Goal: Task Accomplishment & Management: Manage account settings

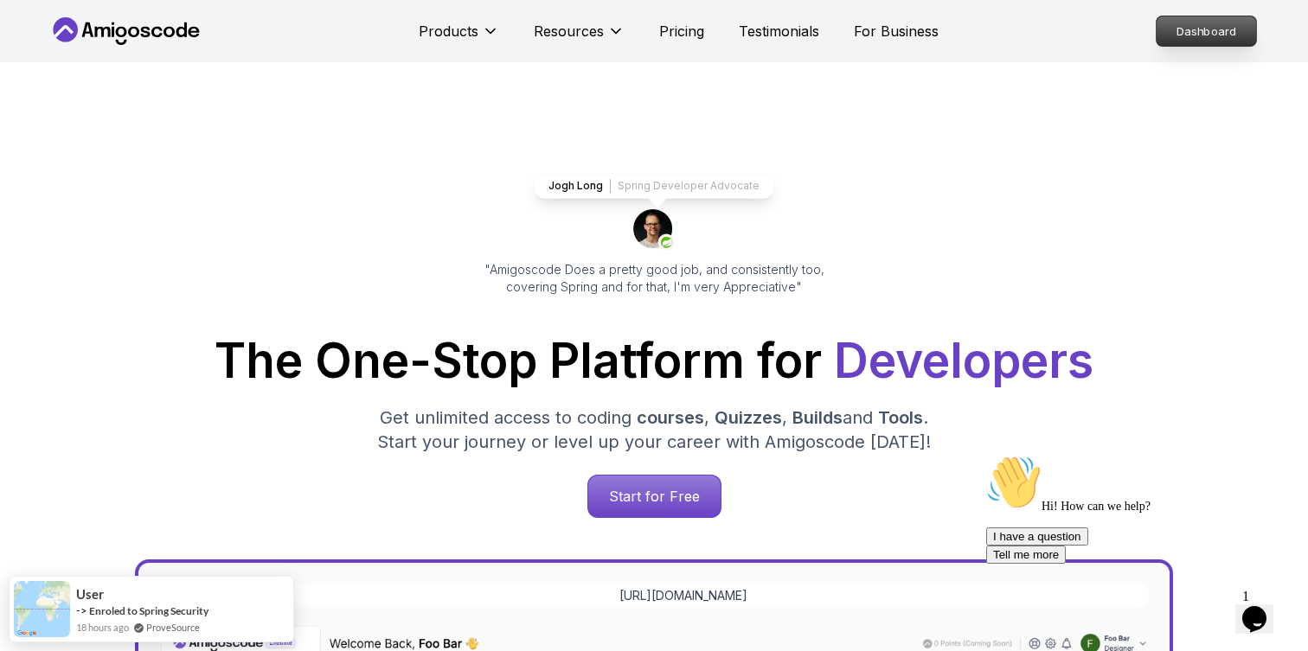
click at [1201, 24] on p "Dashboard" at bounding box center [1205, 30] width 99 height 29
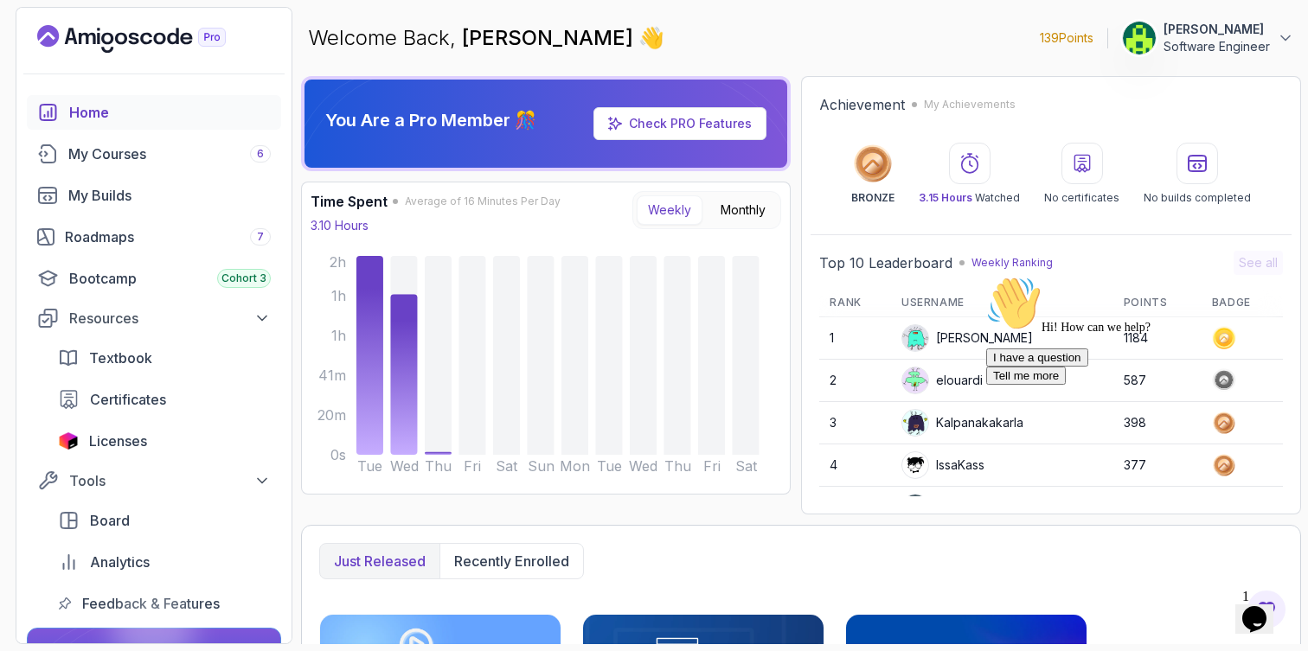
click at [1161, 32] on button "[PERSON_NAME] Software Engineer" at bounding box center [1208, 38] width 172 height 35
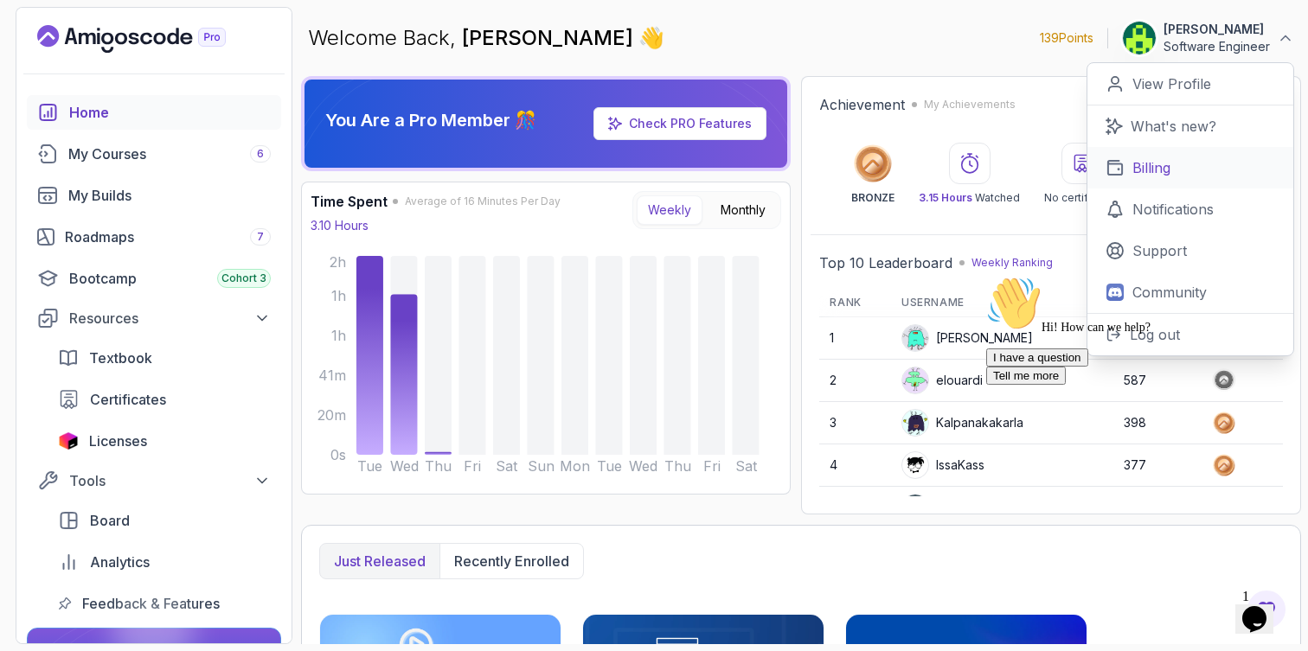
click at [1161, 163] on p "Billing" at bounding box center [1151, 167] width 38 height 21
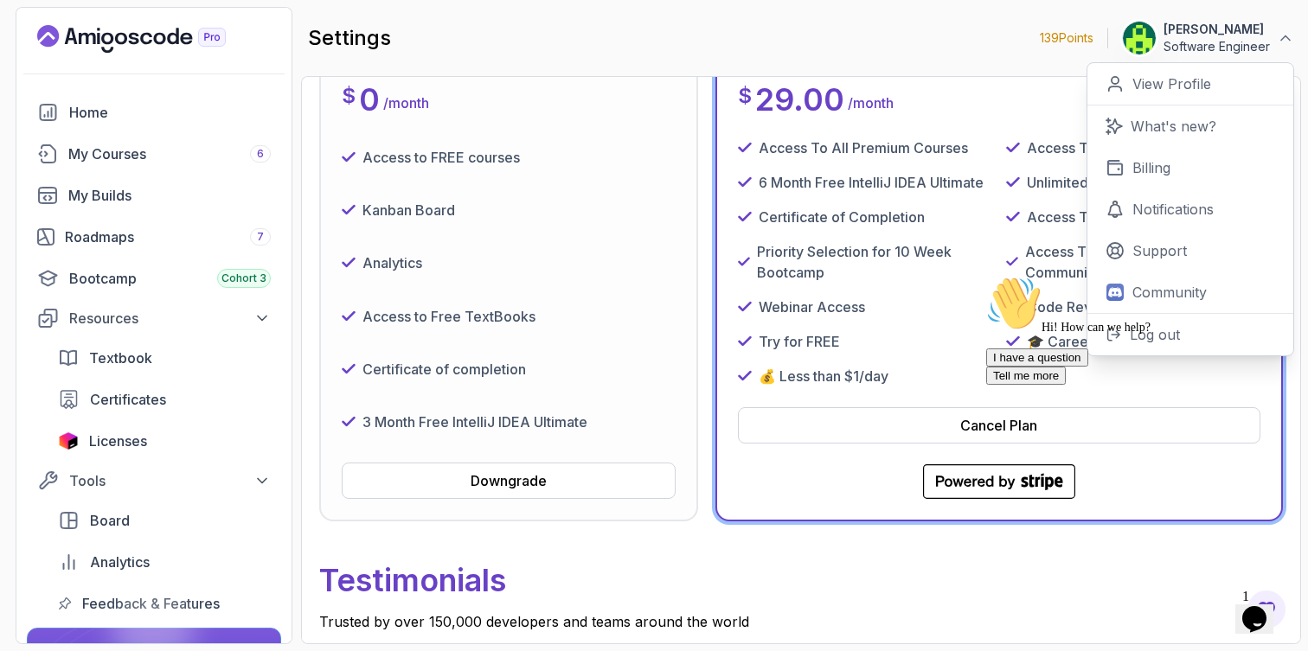
scroll to position [317, 0]
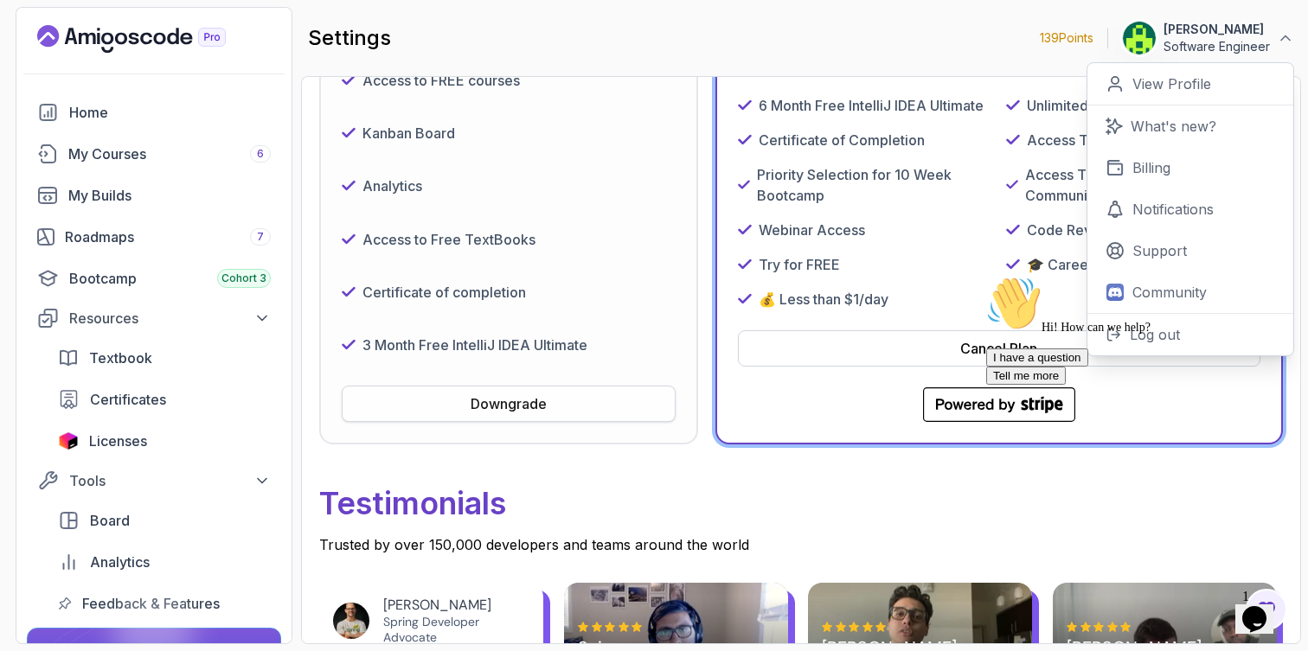
click at [430, 397] on button "Downgrade" at bounding box center [509, 404] width 334 height 36
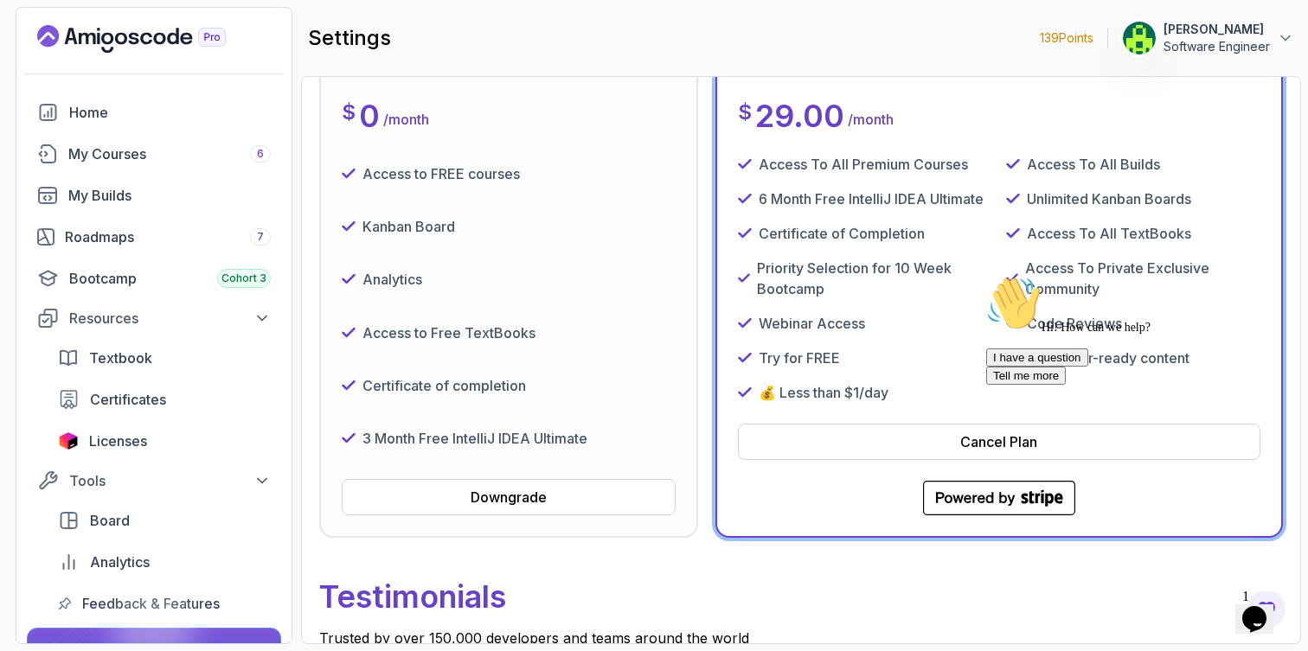
scroll to position [106, 0]
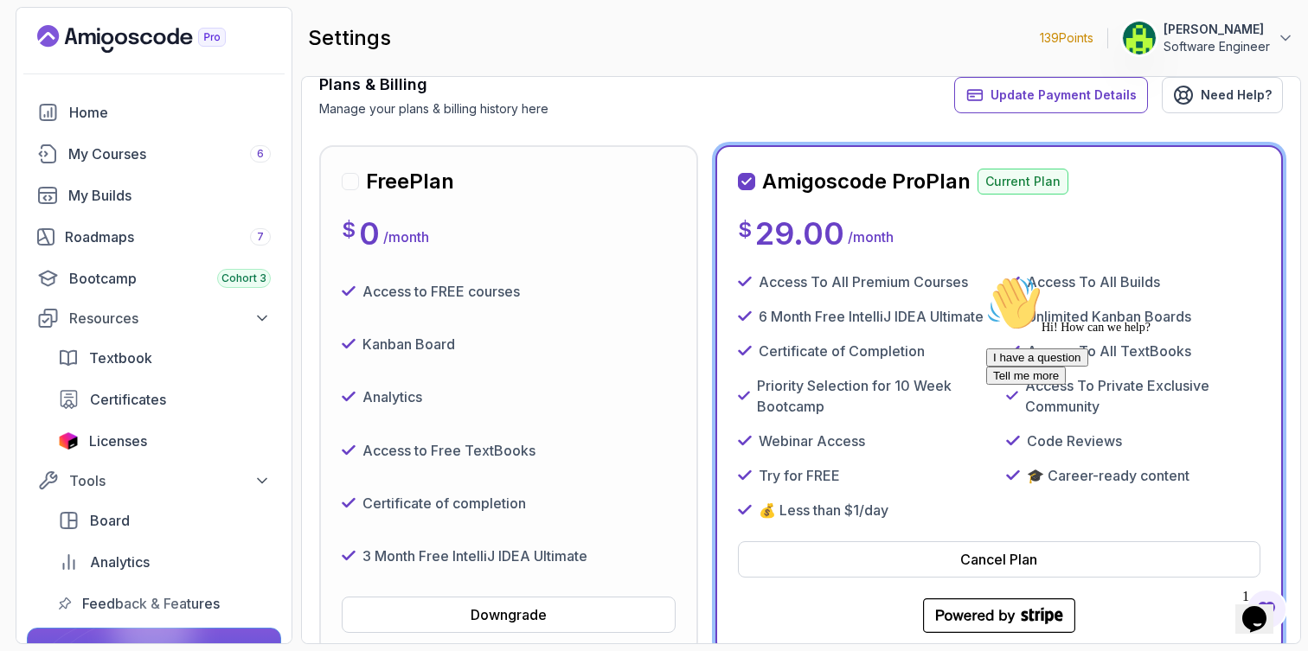
click at [349, 185] on div at bounding box center [350, 181] width 17 height 17
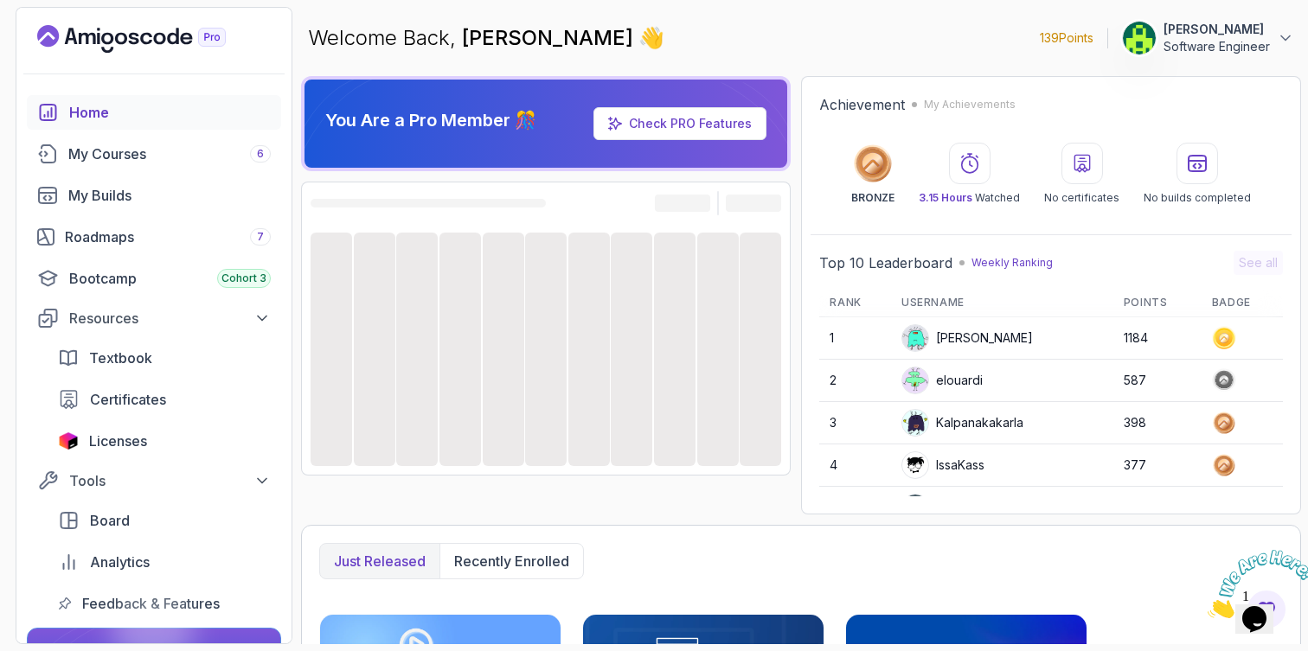
click at [1162, 30] on button "[PERSON_NAME] Software Engineer" at bounding box center [1208, 38] width 172 height 35
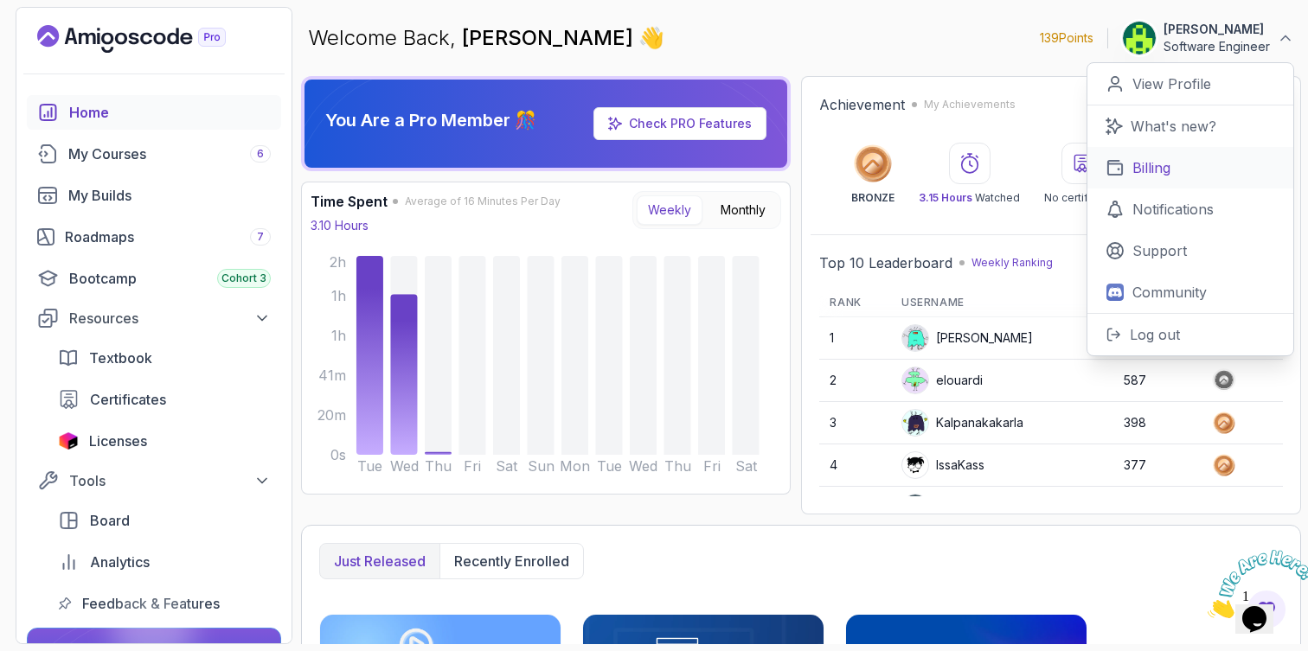
click at [1137, 167] on p "Billing" at bounding box center [1151, 167] width 38 height 21
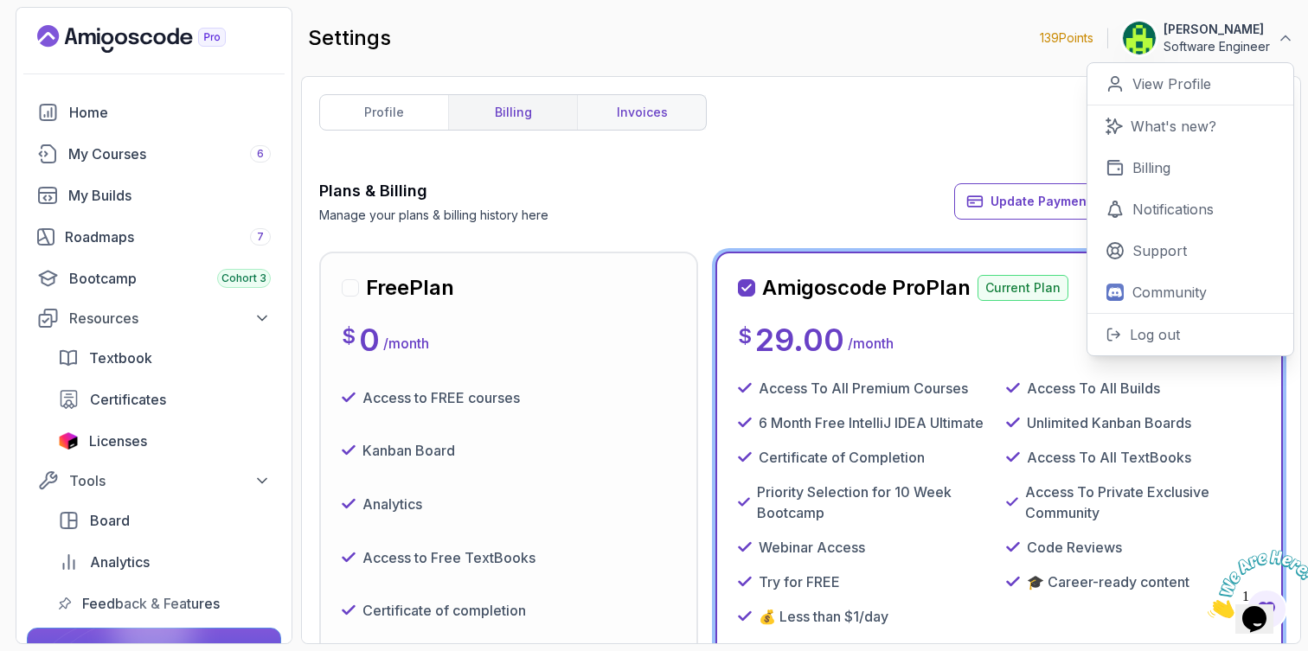
click at [677, 112] on link "invoices" at bounding box center [641, 112] width 129 height 35
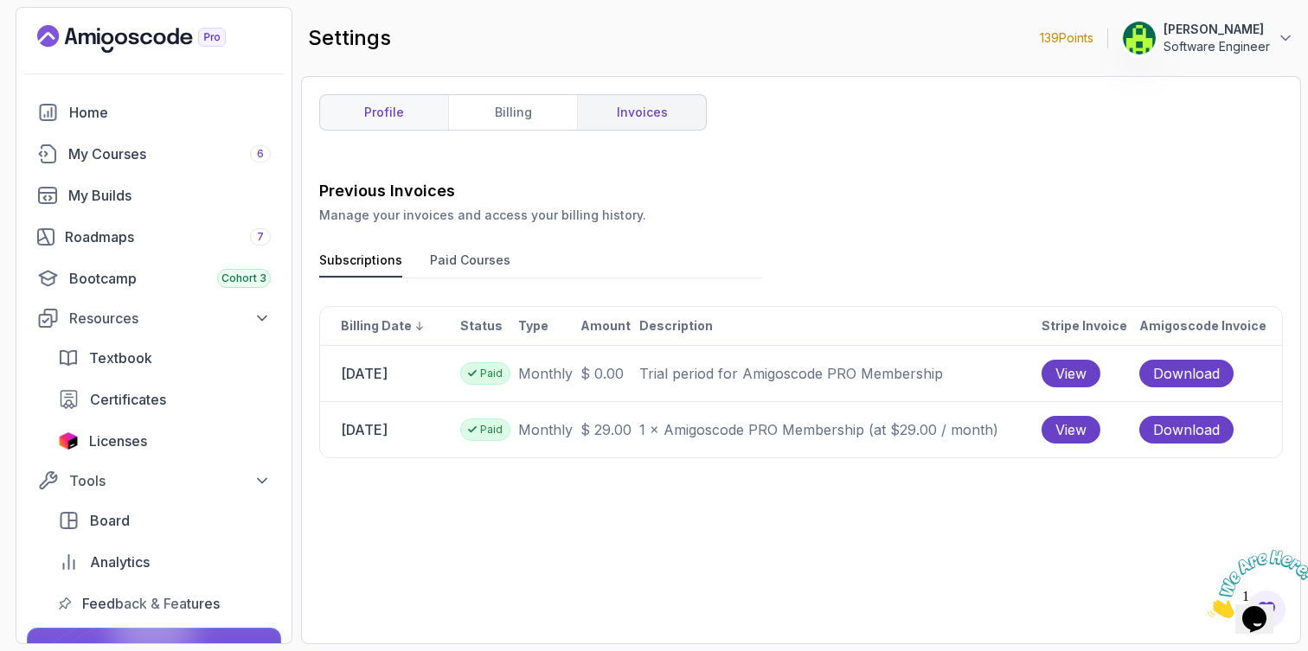
click at [391, 107] on link "profile" at bounding box center [384, 112] width 128 height 35
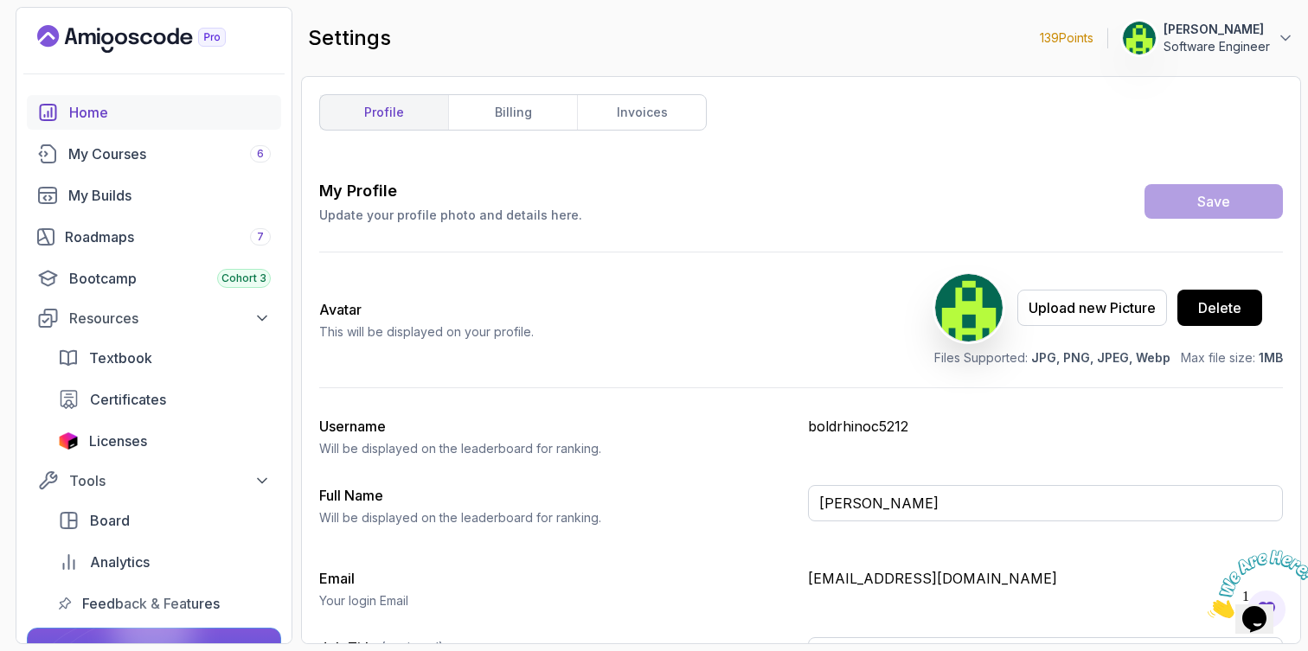
click at [129, 119] on div "Home" at bounding box center [170, 112] width 202 height 21
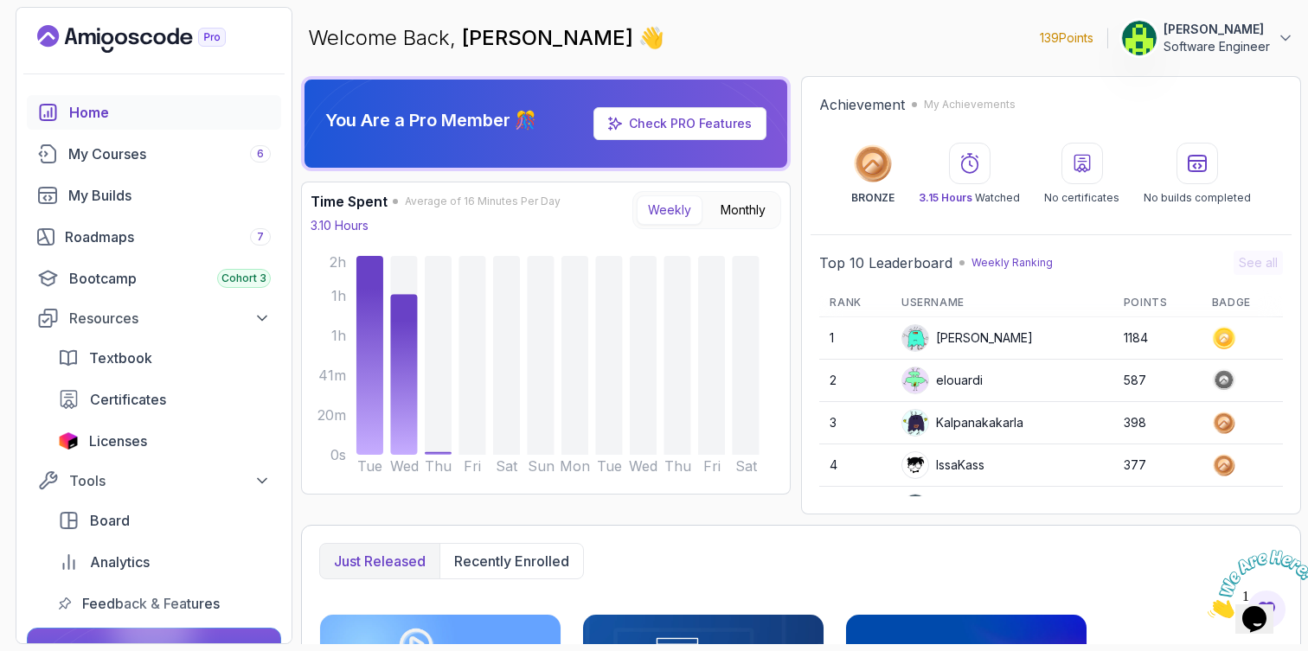
click at [1152, 32] on img at bounding box center [1139, 38] width 35 height 35
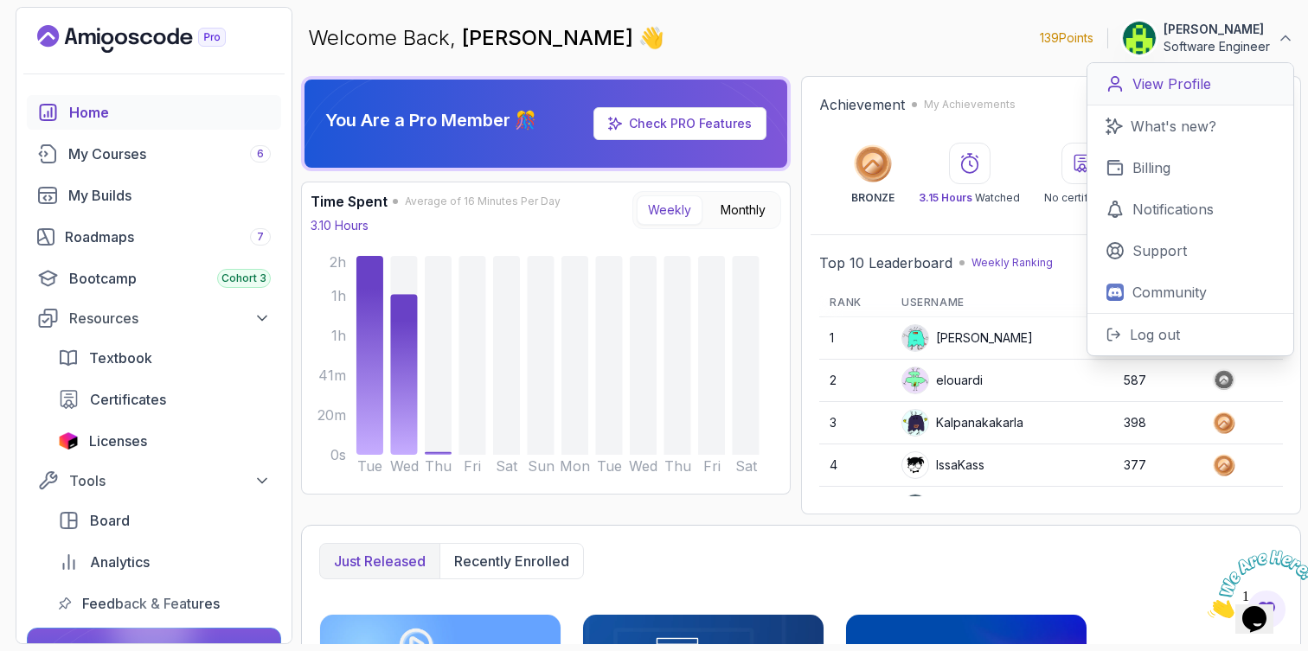
click at [1180, 86] on p "View Profile" at bounding box center [1171, 84] width 79 height 21
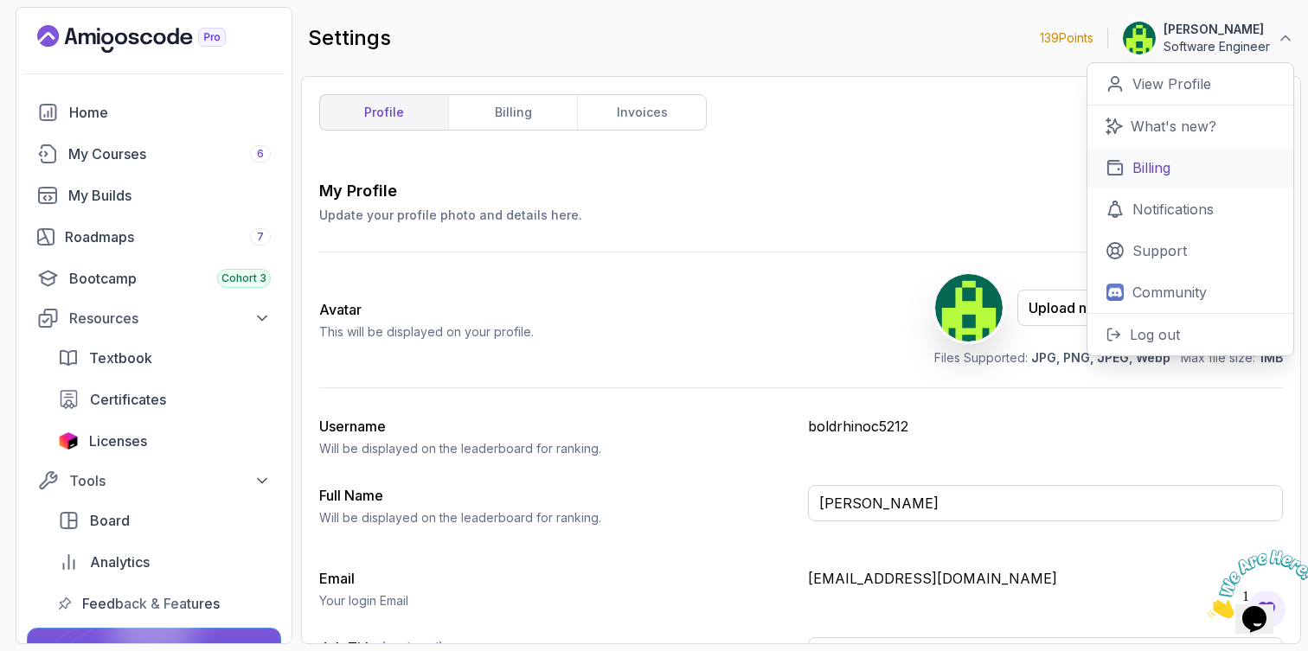
click at [1172, 161] on link "Billing" at bounding box center [1190, 168] width 206 height 42
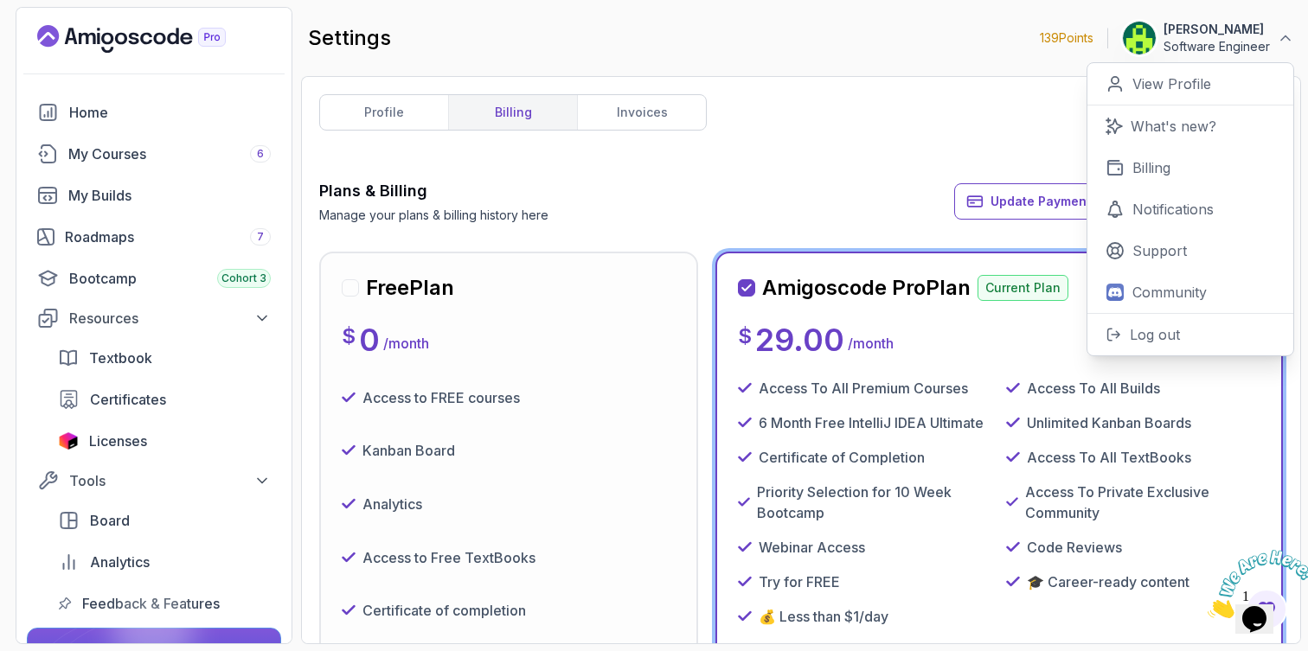
click at [940, 156] on div "profile billing invoices Plans & Billing Manage your plans & billing history he…" at bounding box center [800, 360] width 963 height 532
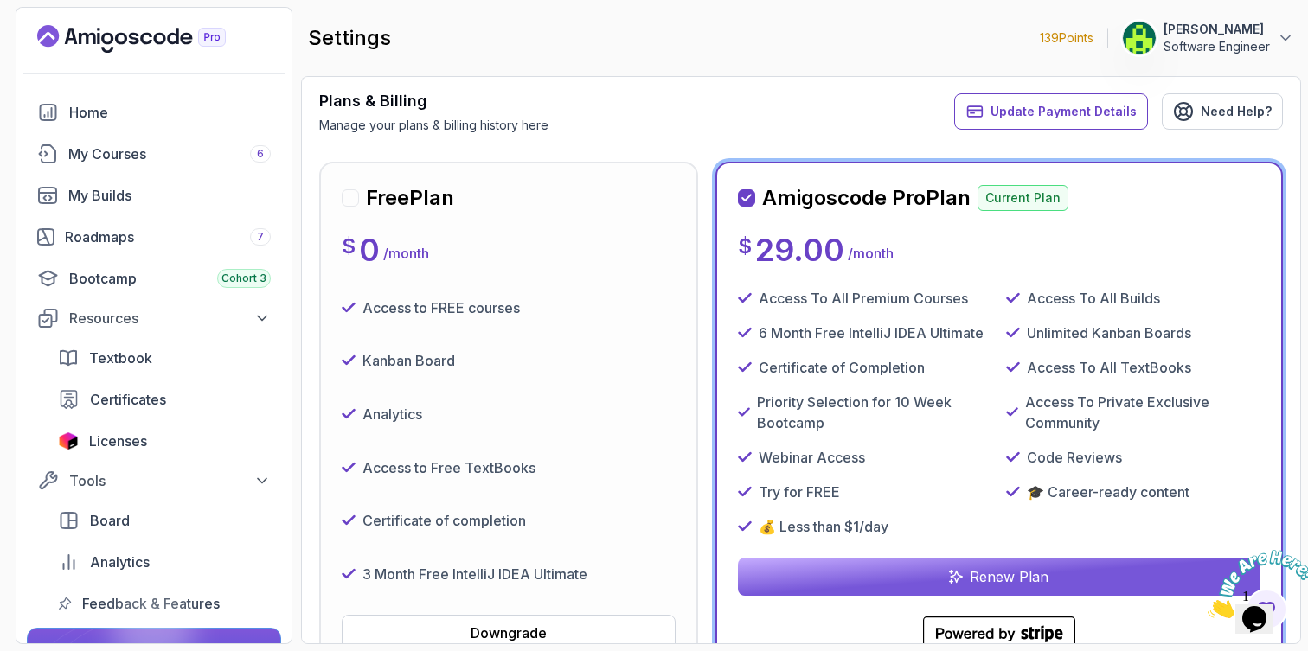
scroll to position [336, 0]
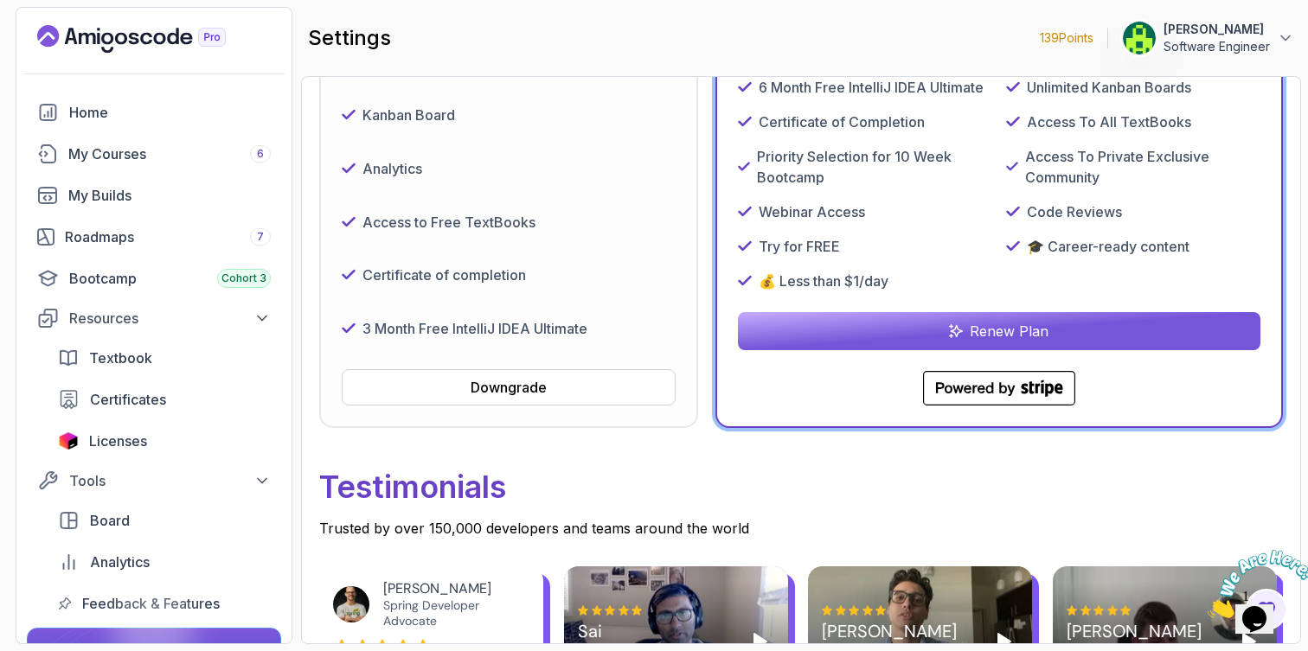
click at [1214, 32] on p "[PERSON_NAME]" at bounding box center [1216, 29] width 106 height 17
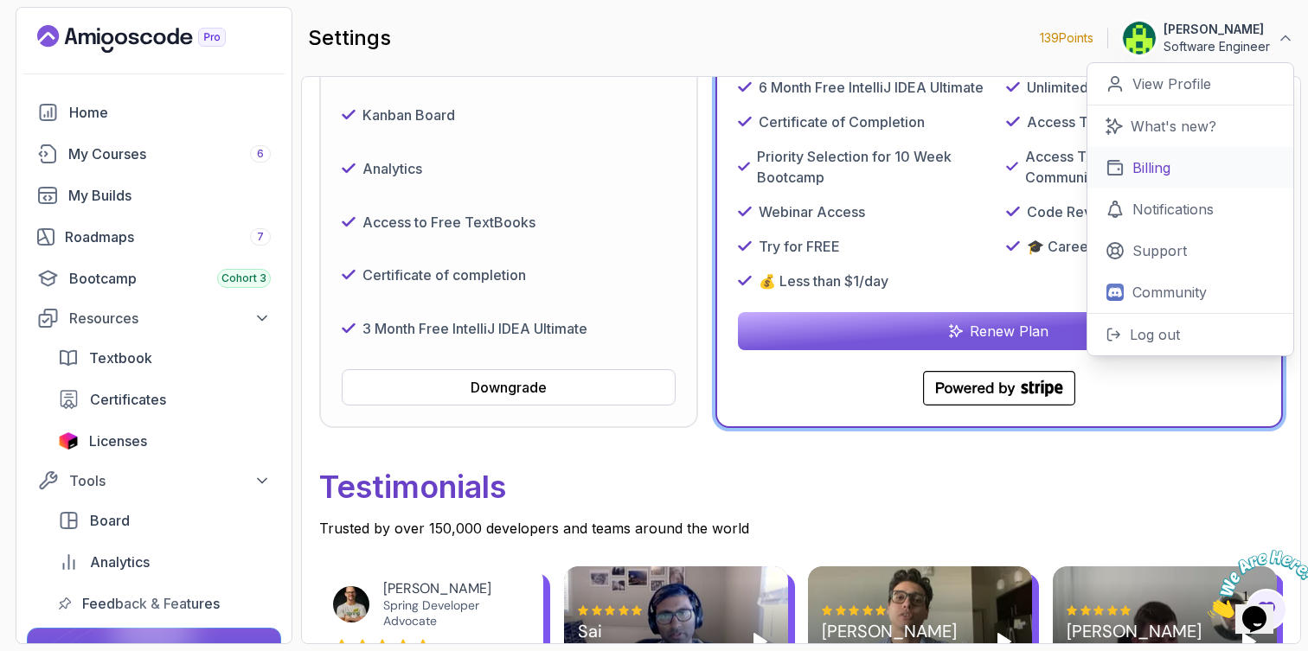
click at [1170, 171] on p "Billing" at bounding box center [1151, 167] width 38 height 21
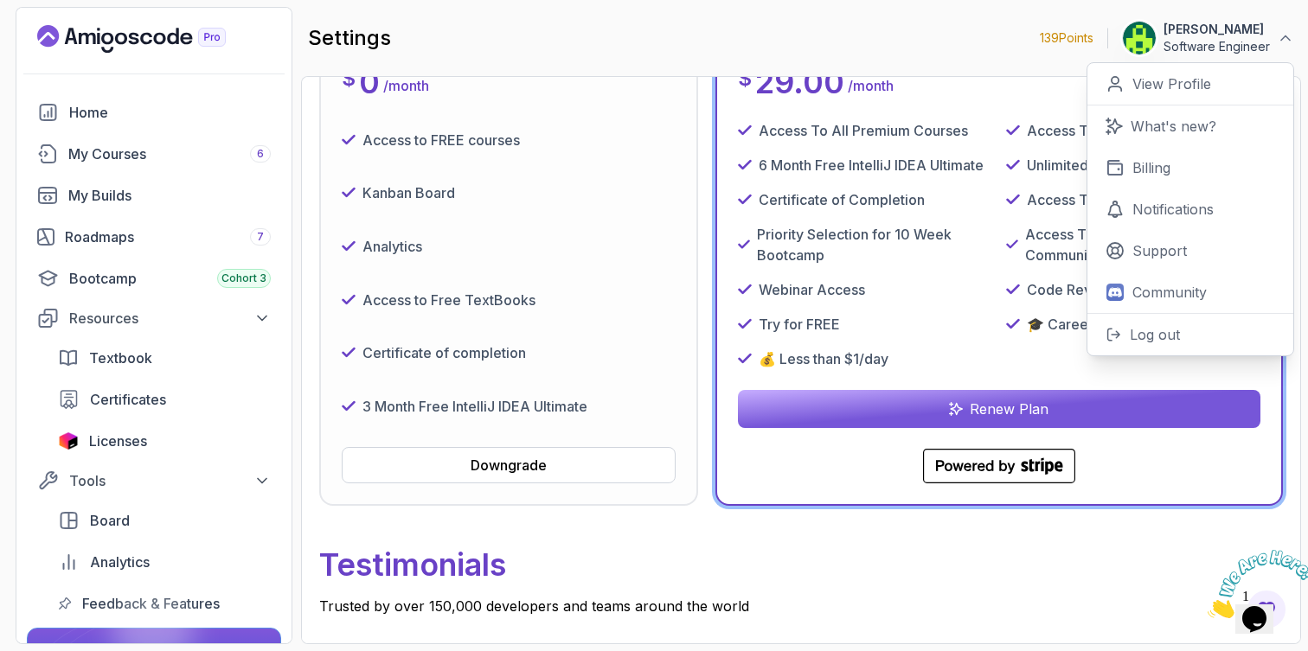
scroll to position [0, 0]
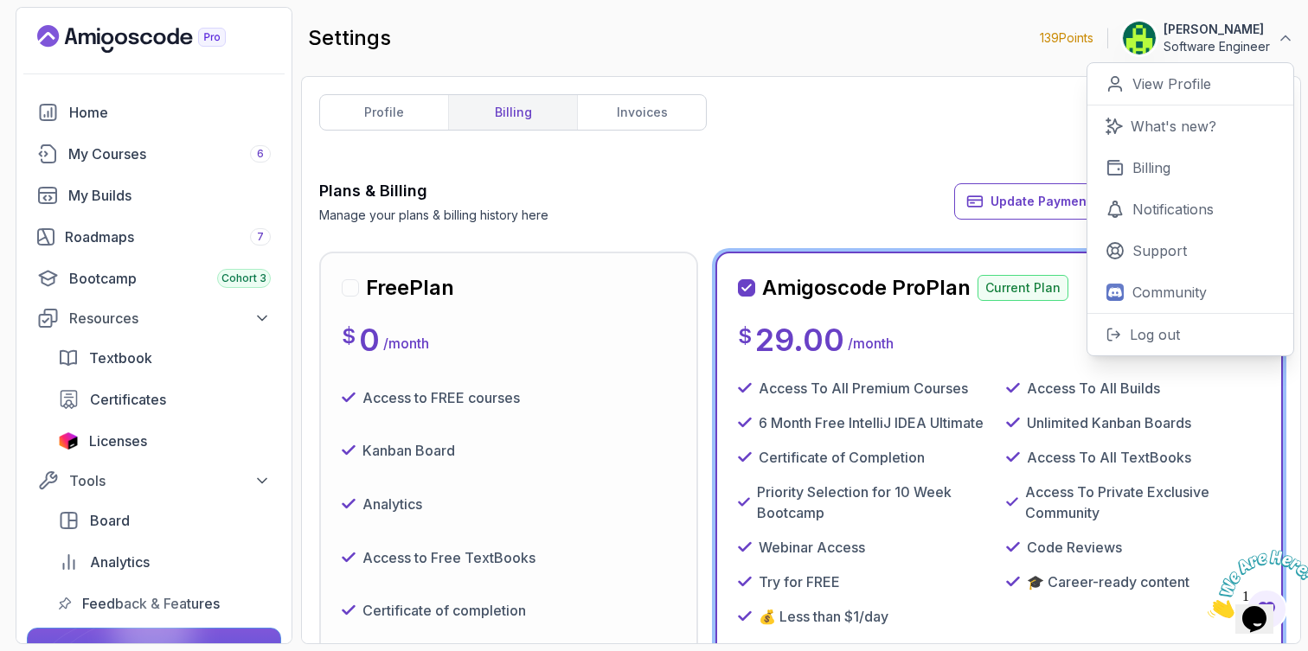
click at [355, 281] on div at bounding box center [350, 287] width 17 height 17
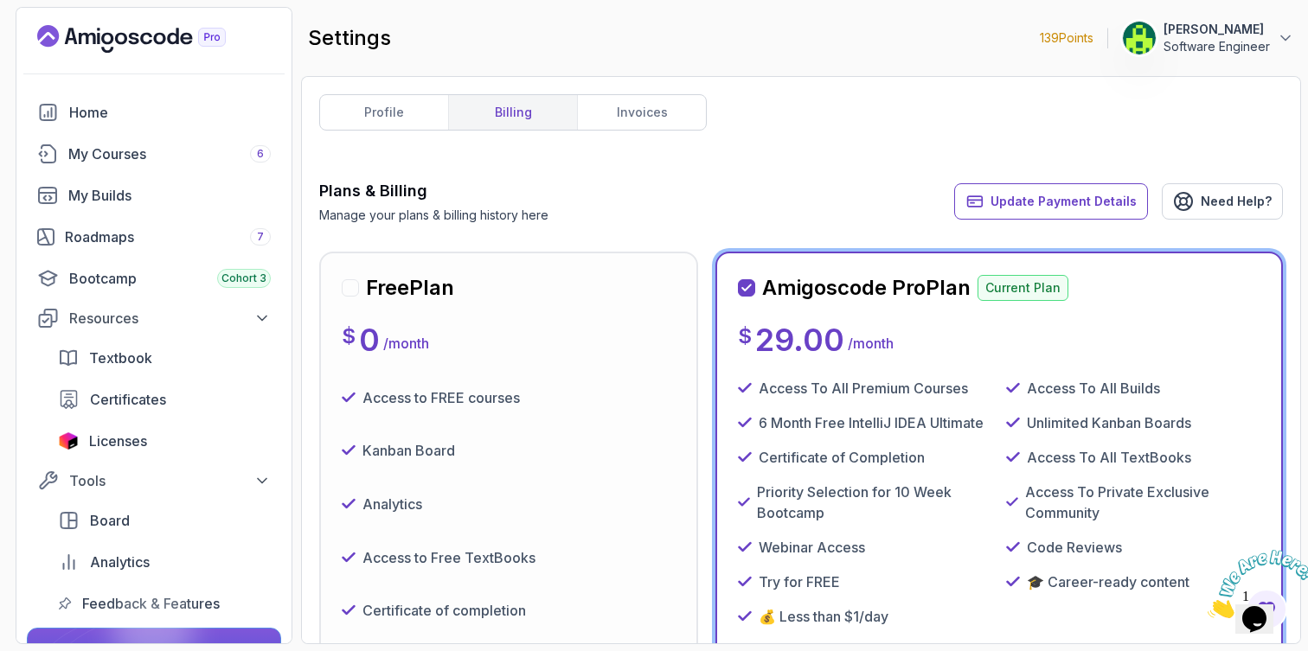
click at [351, 292] on div at bounding box center [350, 287] width 17 height 17
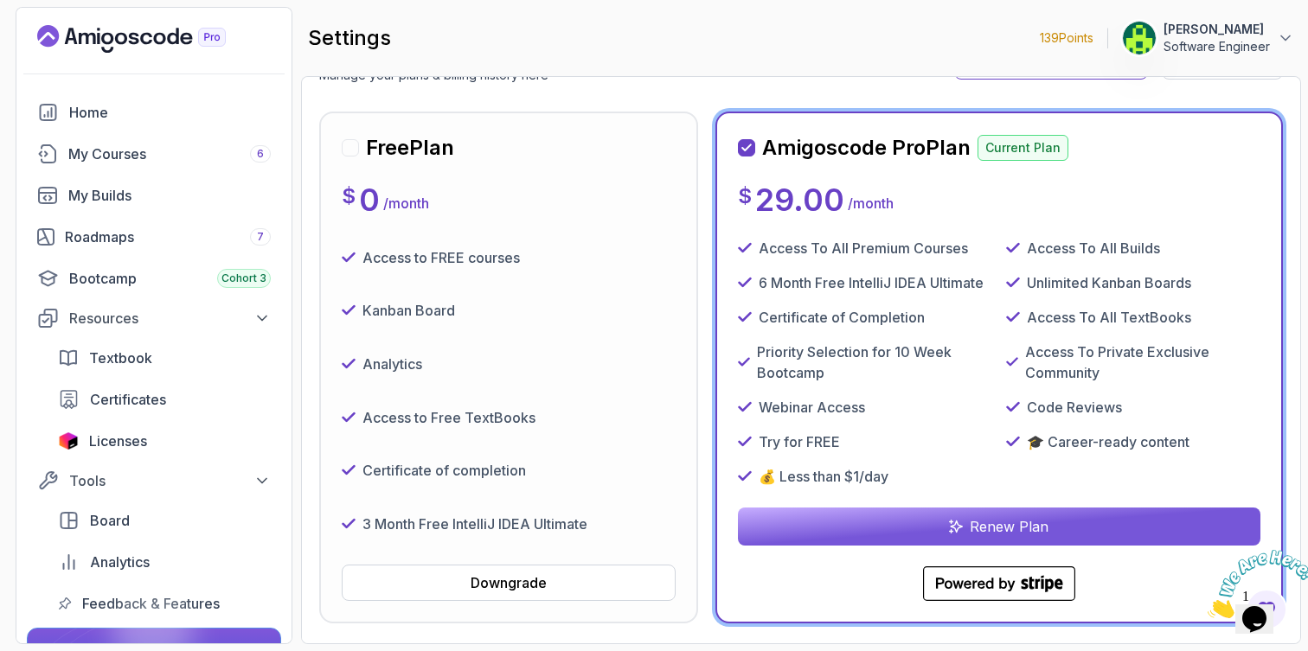
scroll to position [624, 0]
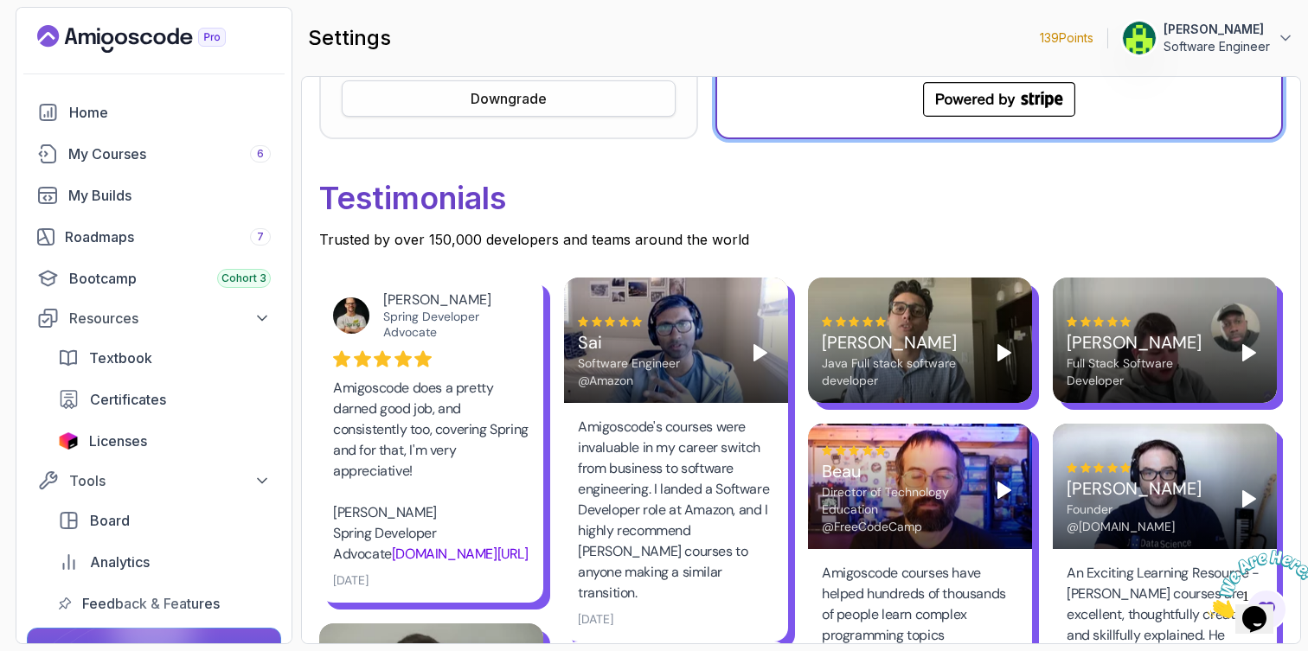
click at [526, 101] on div "Downgrade" at bounding box center [508, 98] width 76 height 21
